Goal: Task Accomplishment & Management: Manage account settings

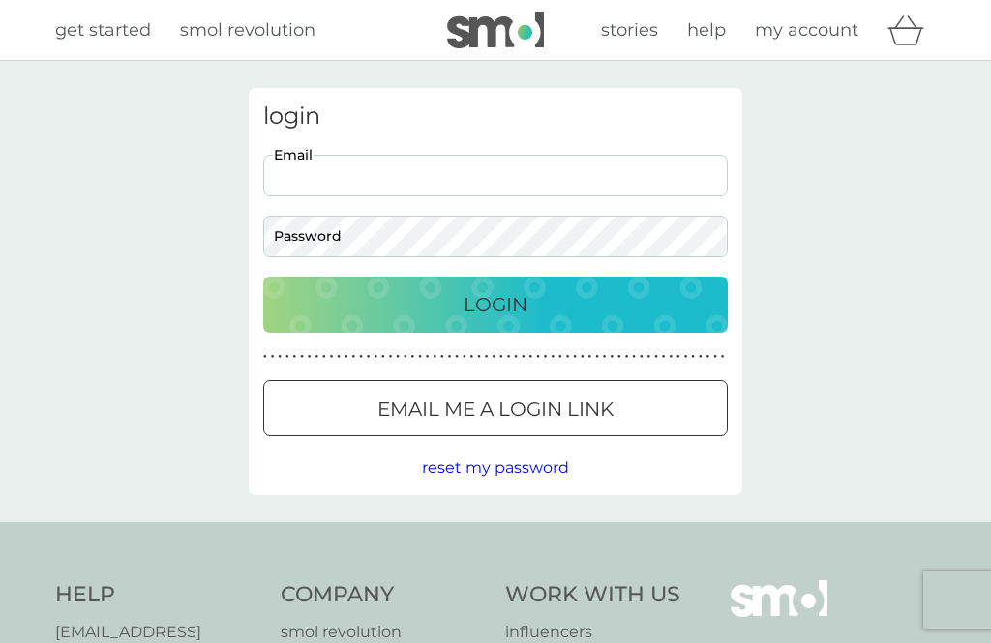
type input "[EMAIL_ADDRESS][DOMAIN_NAME]"
click at [495, 304] on button "Login" at bounding box center [495, 305] width 464 height 56
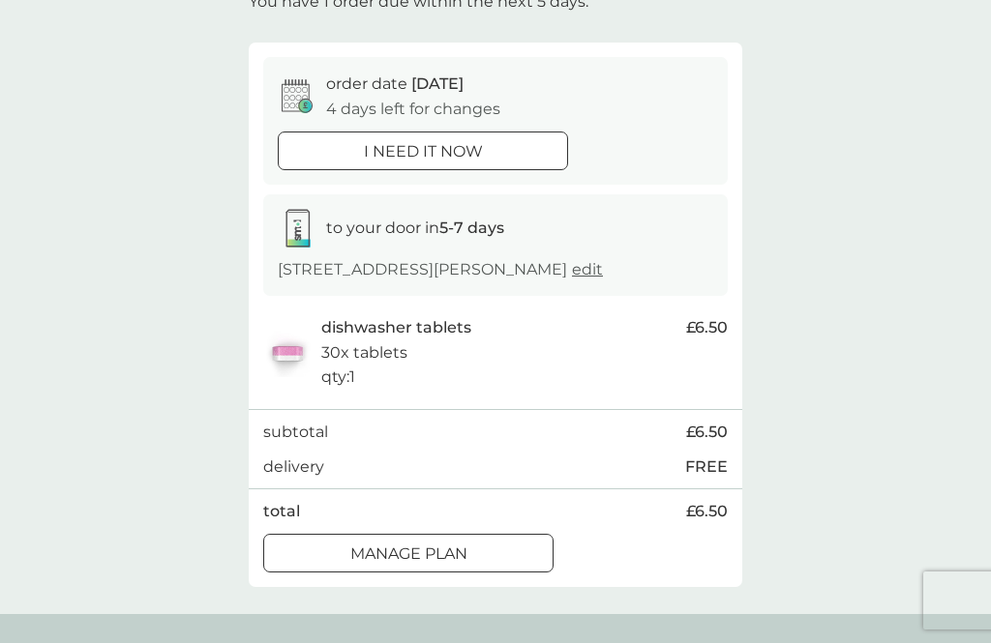
scroll to position [138, 0]
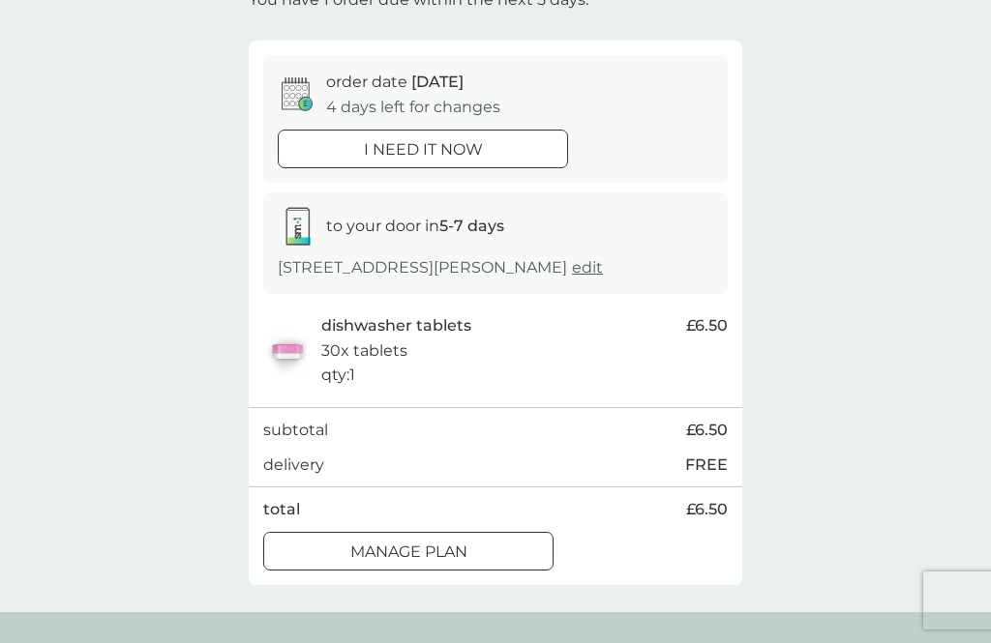
click at [431, 550] on div at bounding box center [431, 550] width 0 height 0
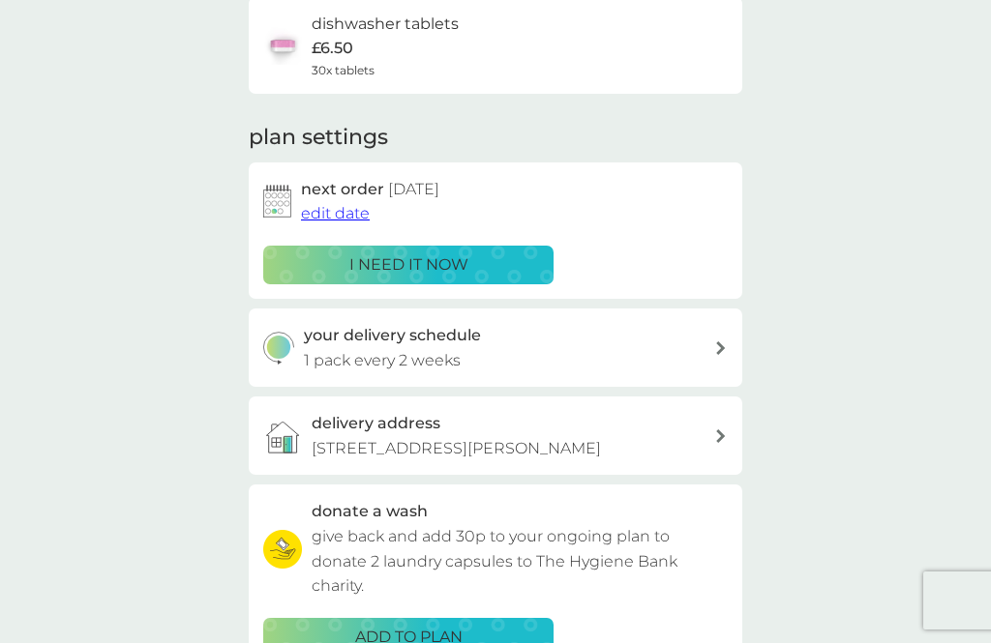
scroll to position [165, 0]
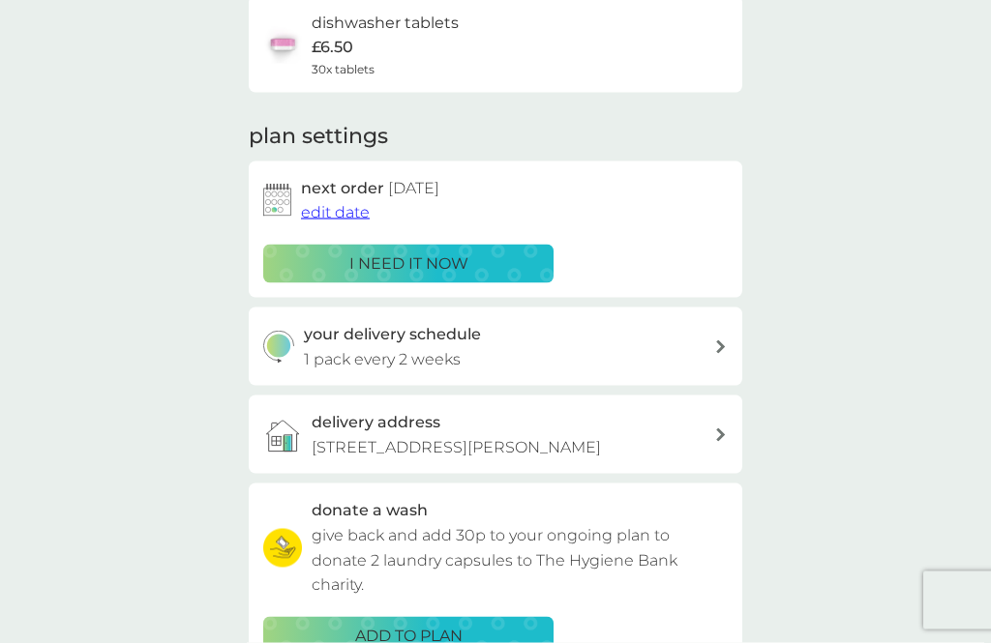
click at [712, 356] on div "your delivery schedule 1 pack every 2 weeks" at bounding box center [509, 346] width 411 height 49
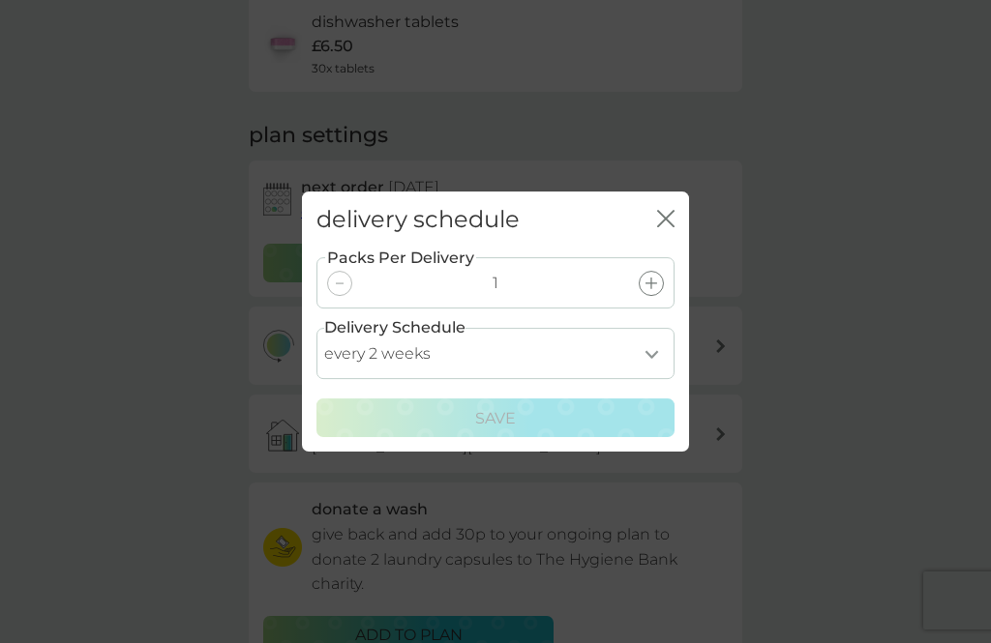
click at [659, 379] on select "every 1 week every 2 weeks every 3 weeks every 4 weeks every 5 weeks every 6 we…" at bounding box center [495, 353] width 358 height 51
select select "35"
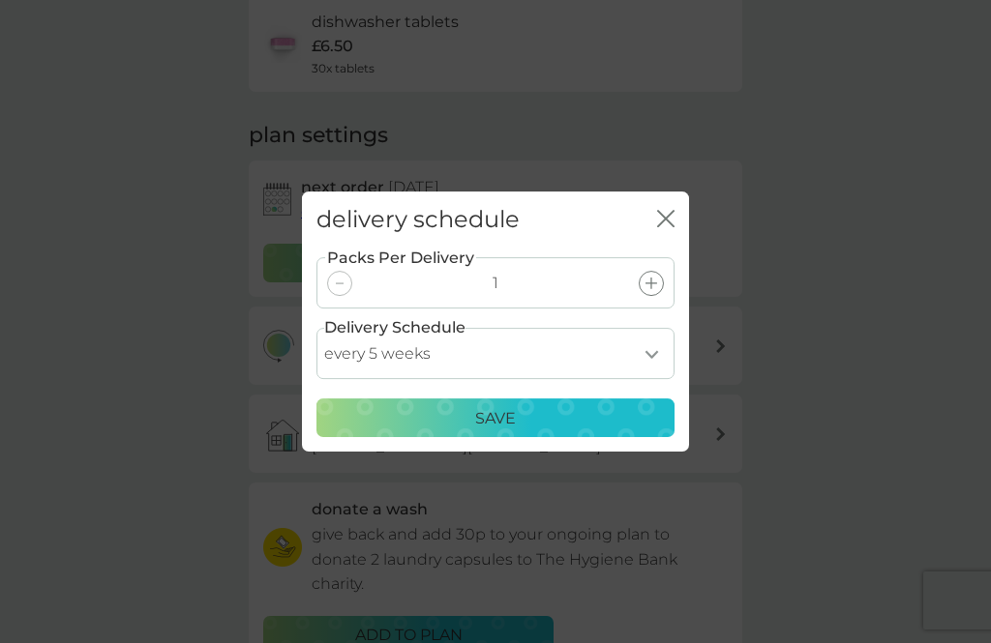
click at [508, 431] on p "Save" at bounding box center [495, 418] width 41 height 25
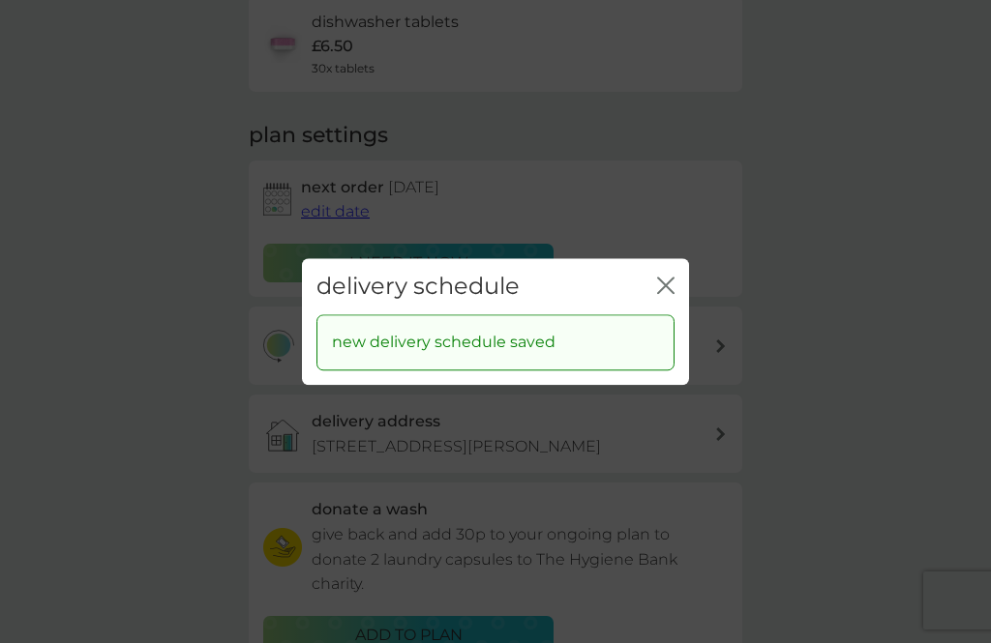
click at [671, 294] on icon "close" at bounding box center [665, 285] width 17 height 17
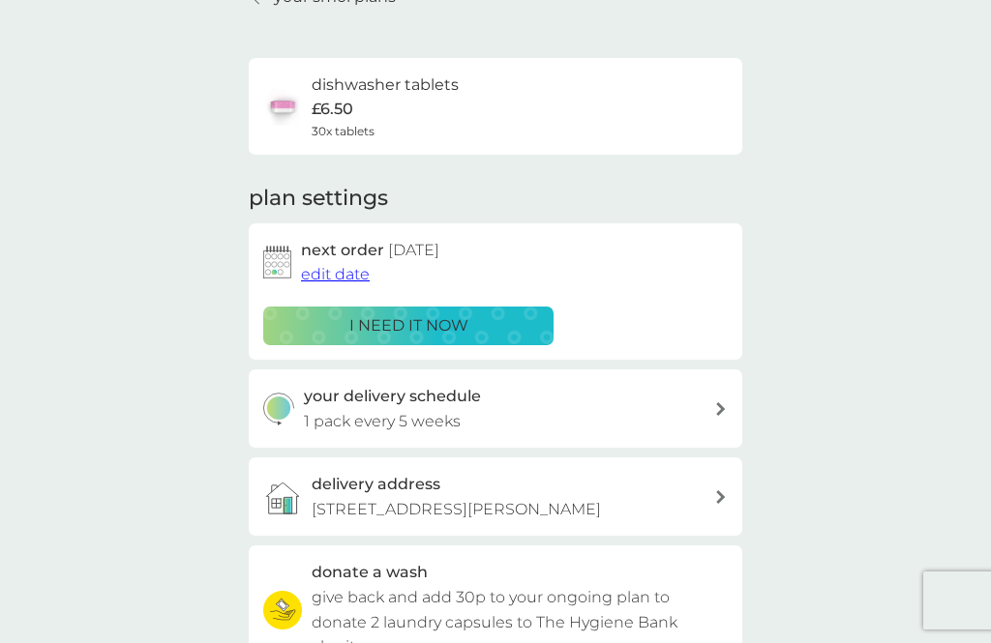
scroll to position [70, 0]
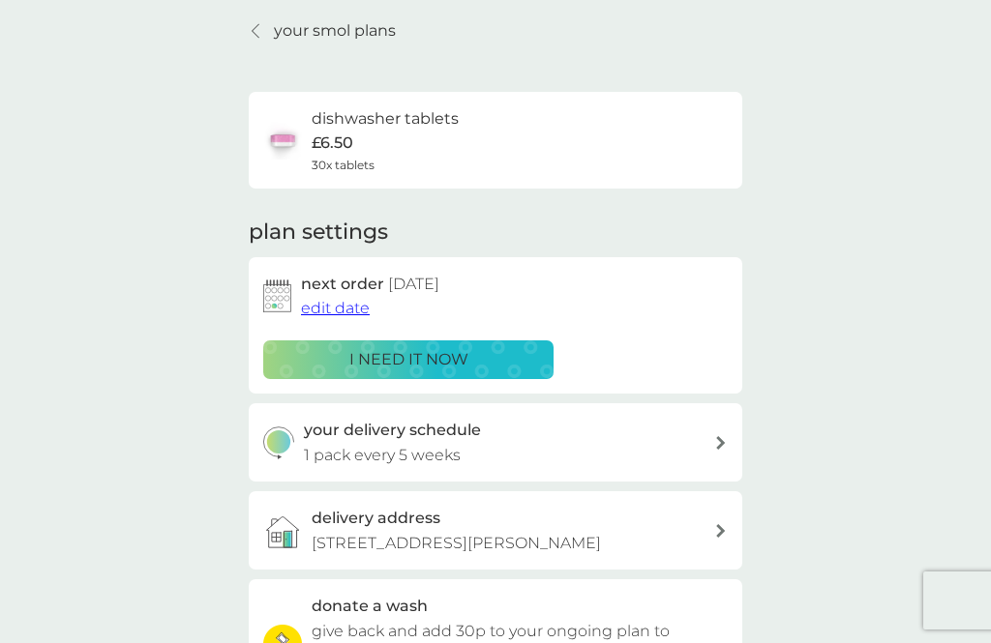
click at [339, 305] on span "edit date" at bounding box center [335, 308] width 69 height 18
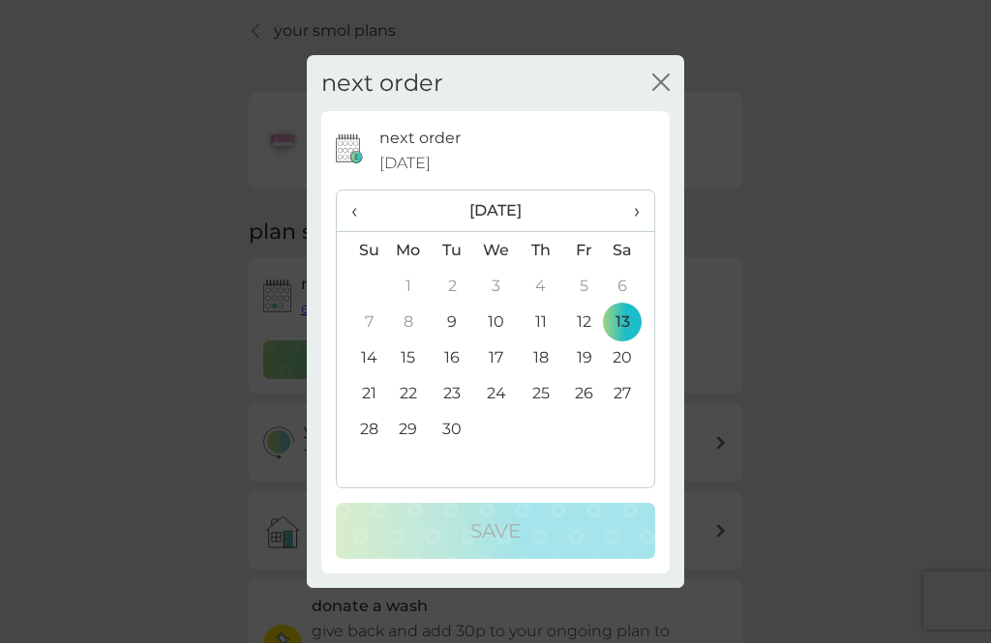
click at [459, 447] on td "30" at bounding box center [452, 429] width 44 height 36
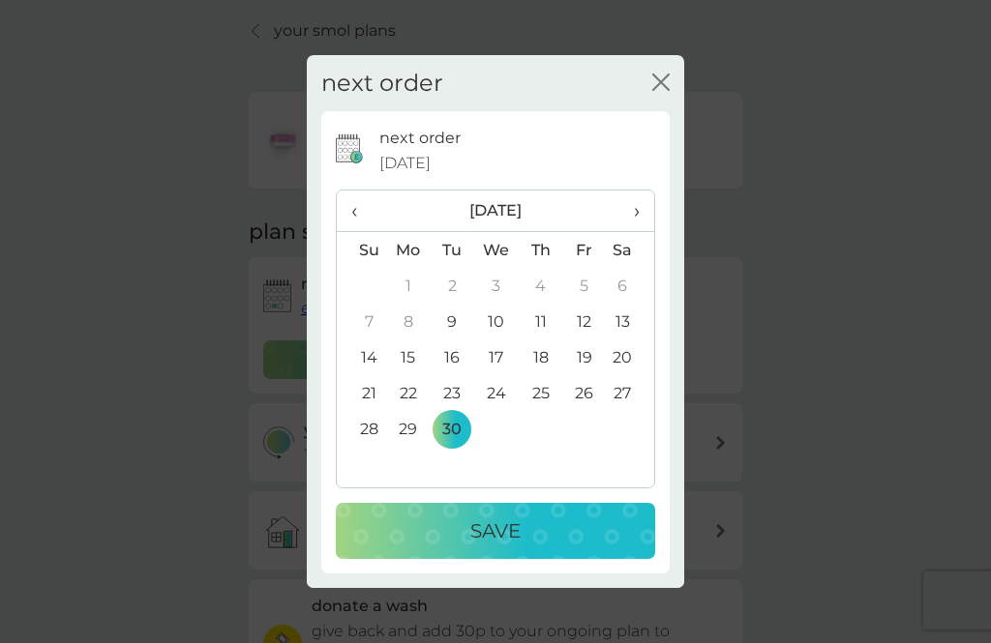
click at [511, 547] on p "Save" at bounding box center [495, 531] width 50 height 31
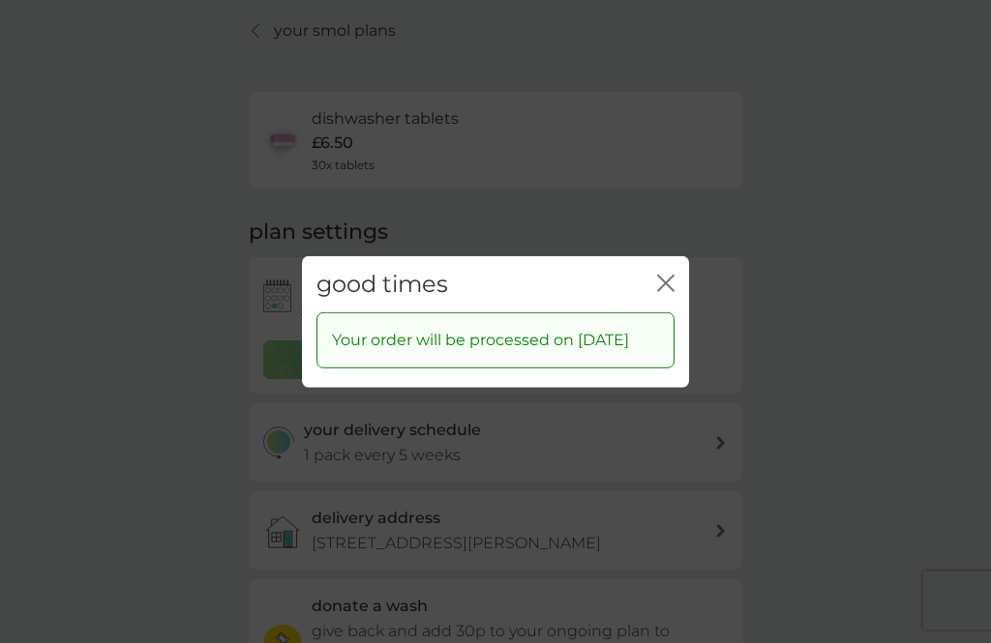
click at [673, 291] on icon "close" at bounding box center [665, 282] width 17 height 17
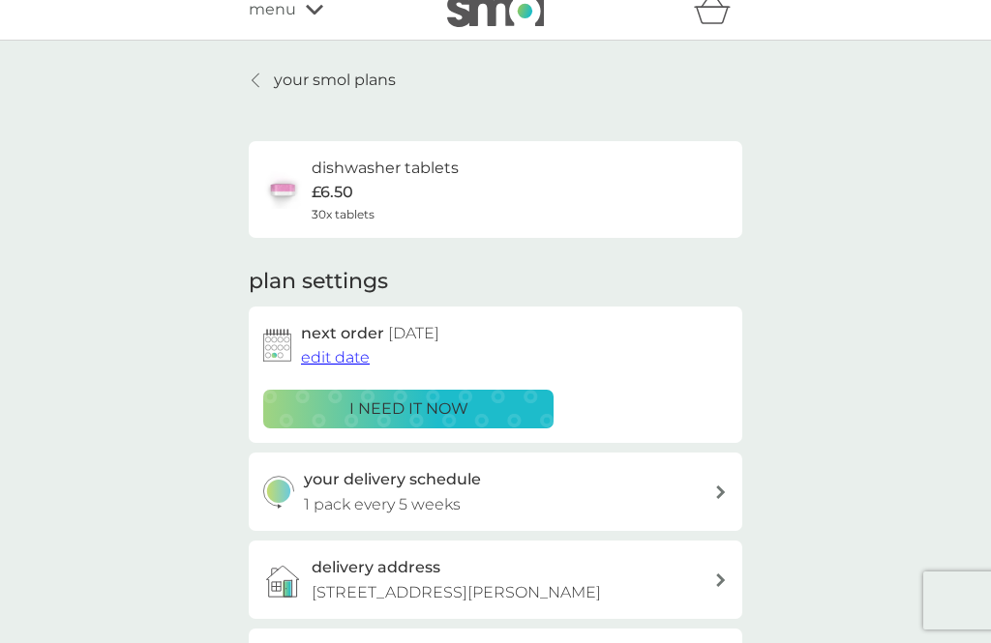
scroll to position [0, 0]
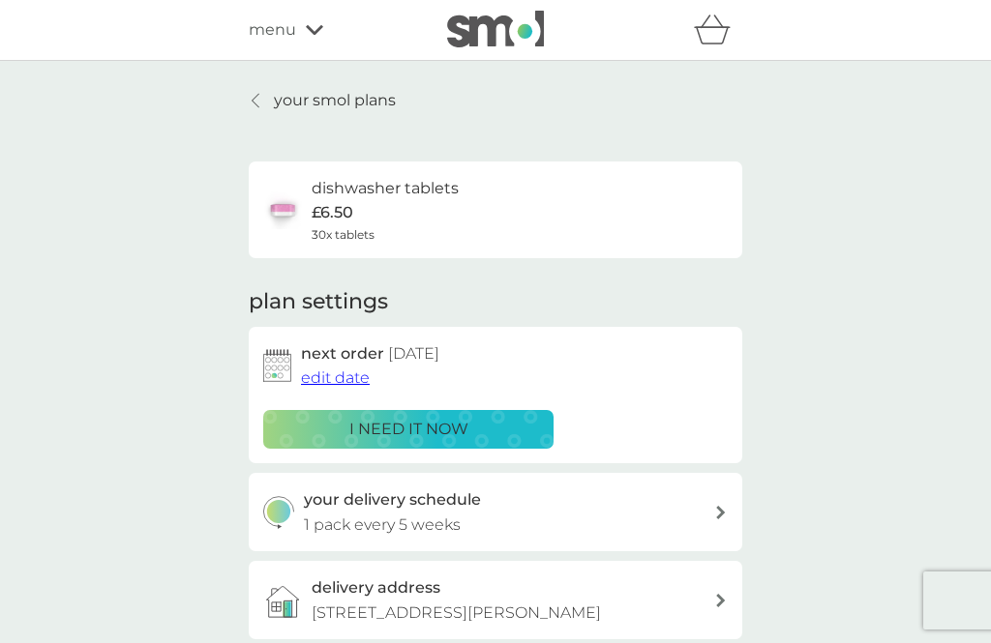
click at [292, 31] on span "menu" at bounding box center [272, 29] width 47 height 25
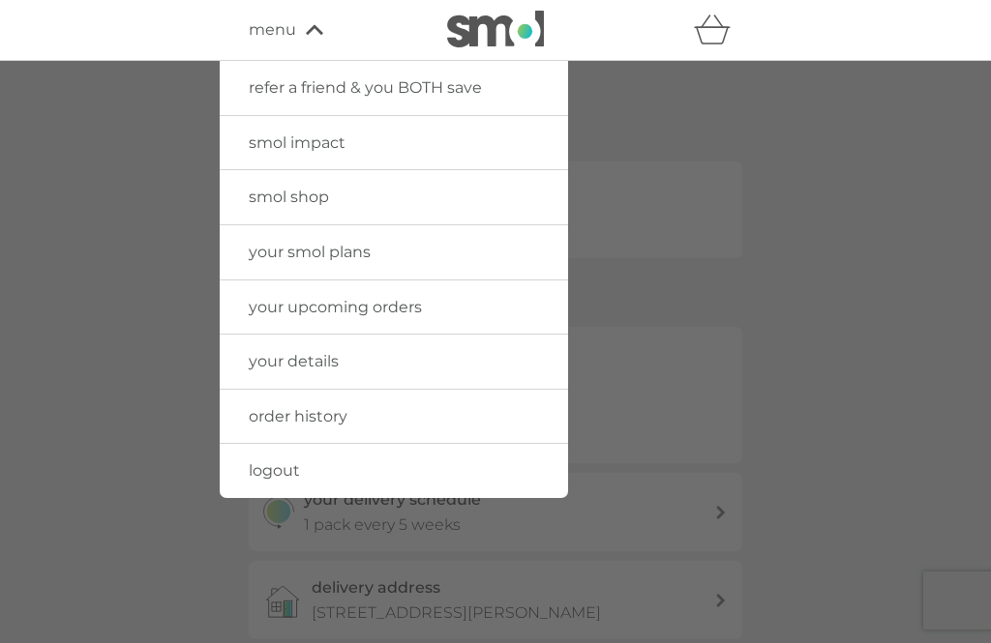
click at [288, 472] on span "logout" at bounding box center [274, 470] width 51 height 18
